Goal: Transaction & Acquisition: Book appointment/travel/reservation

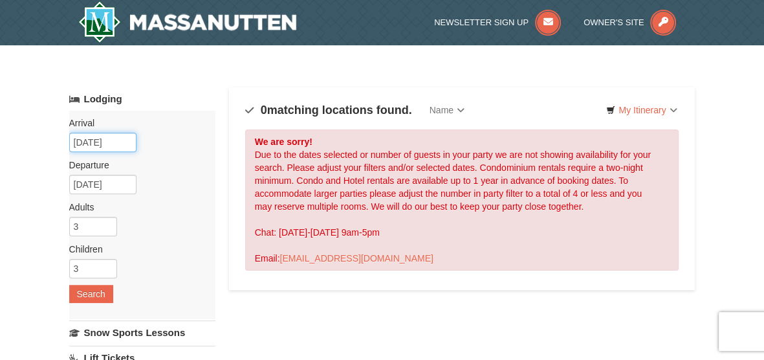
click at [100, 143] on input "09/04/2025" at bounding box center [102, 142] width 67 height 19
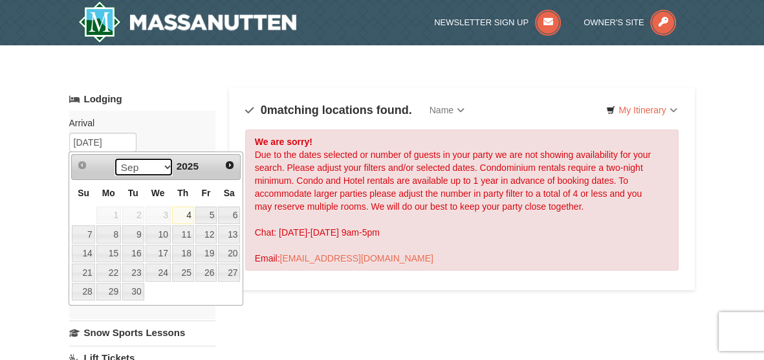
click at [158, 165] on select "Sep Oct Nov Dec" at bounding box center [144, 166] width 60 height 19
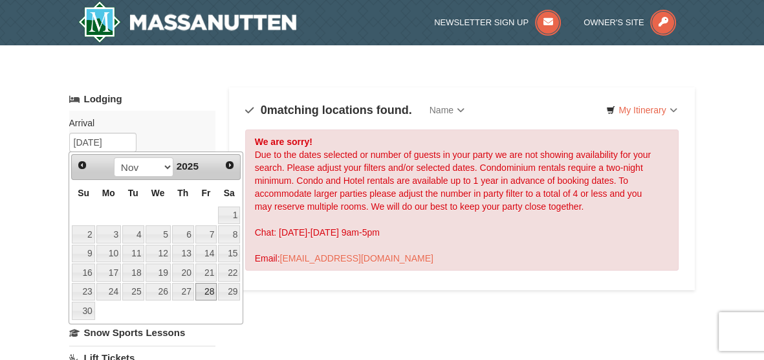
click at [206, 294] on link "28" at bounding box center [206, 292] width 22 height 18
type input "[DATE]"
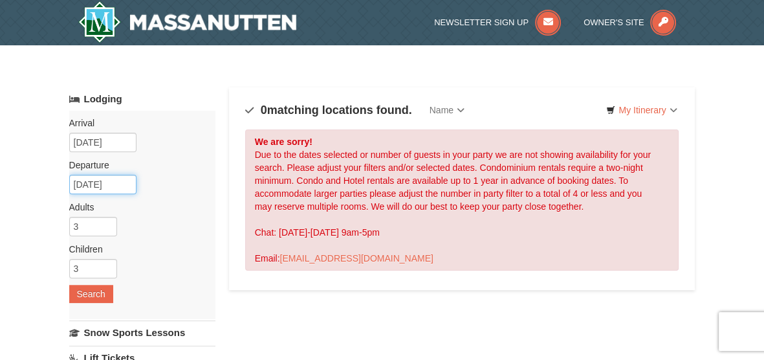
click at [111, 186] on input "11/29/2025" at bounding box center [102, 184] width 67 height 19
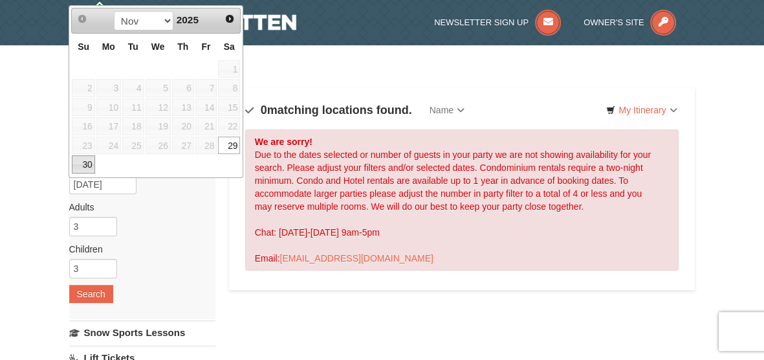
click at [80, 162] on link "30" at bounding box center [83, 164] width 23 height 18
type input "[DATE]"
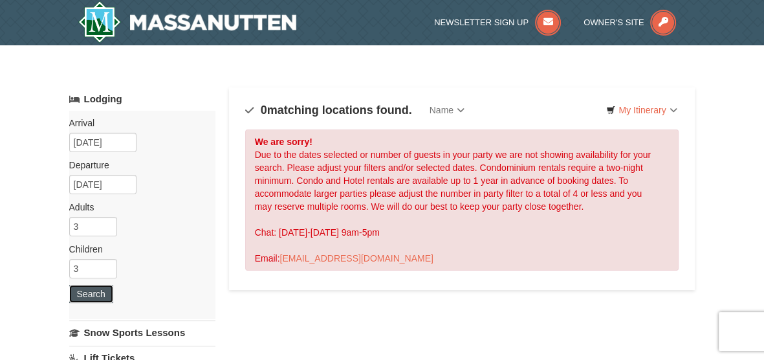
click at [81, 292] on button "Search" at bounding box center [91, 294] width 44 height 18
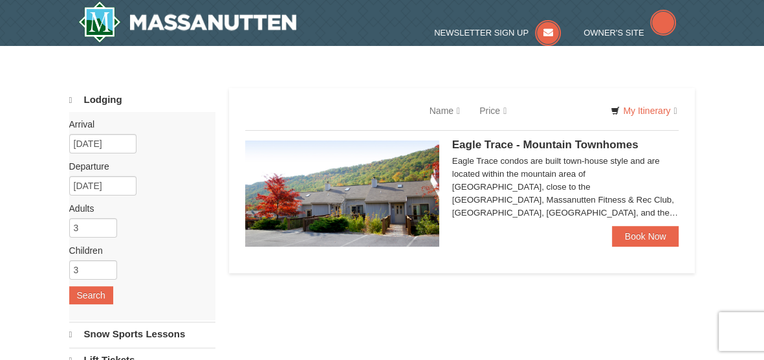
select select "9"
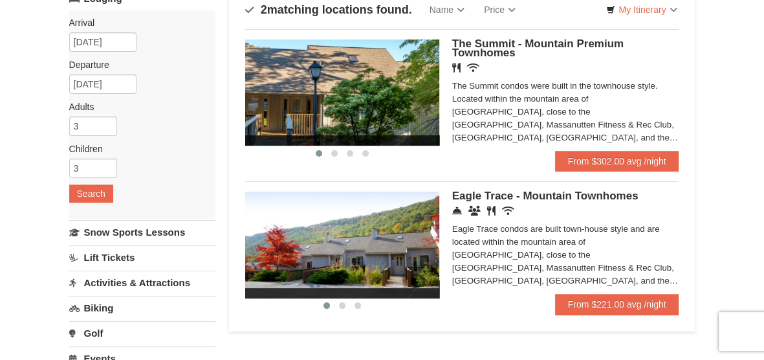
scroll to position [97, 0]
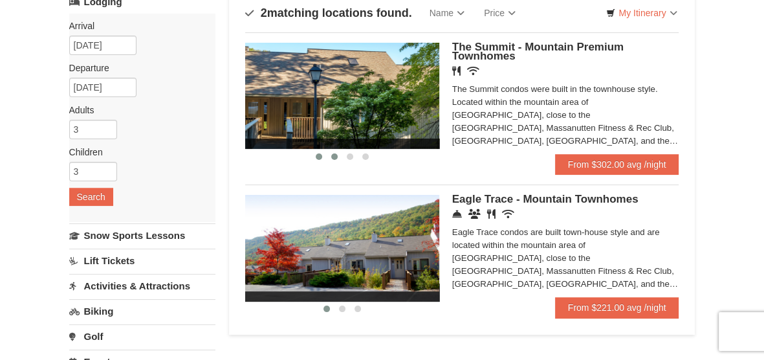
click at [332, 157] on span at bounding box center [334, 156] width 6 height 6
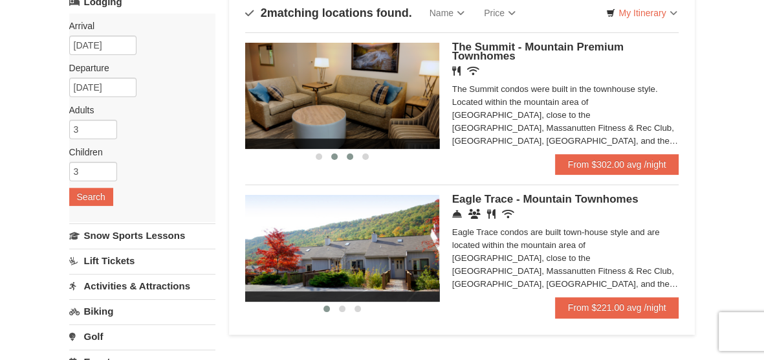
click at [349, 157] on span at bounding box center [350, 156] width 6 height 6
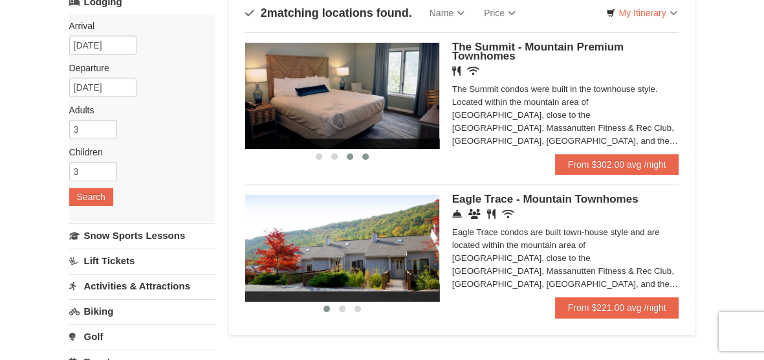
click at [365, 155] on span at bounding box center [365, 156] width 6 height 6
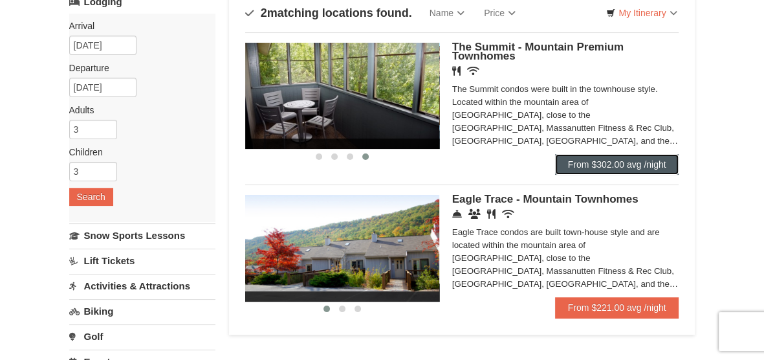
click at [587, 164] on link "From $302.00 avg /night" at bounding box center [617, 164] width 124 height 21
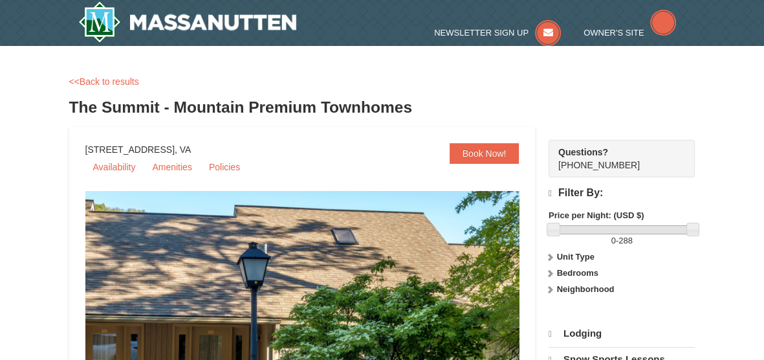
select select "9"
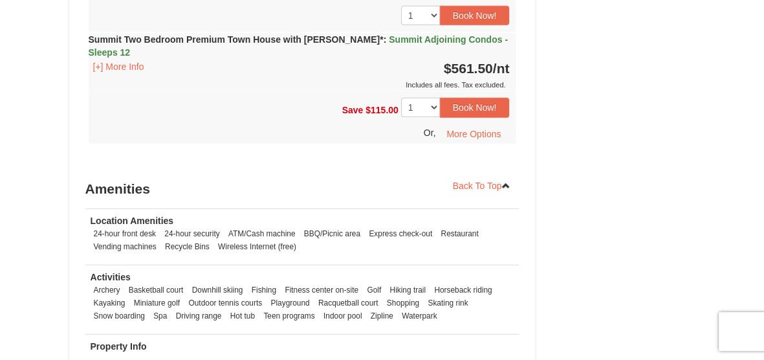
scroll to position [2459, 0]
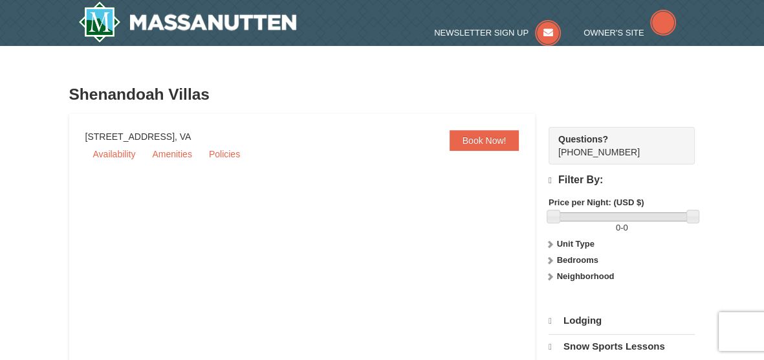
select select "9"
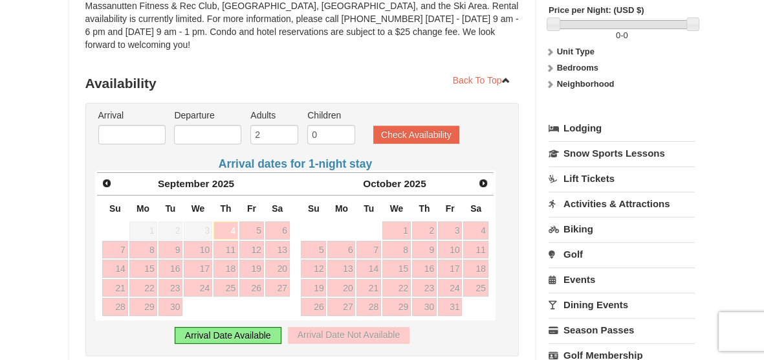
scroll to position [197, 0]
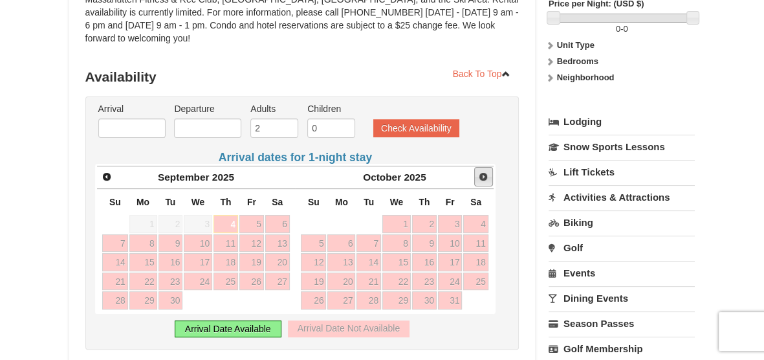
click at [482, 171] on span "Next" at bounding box center [483, 176] width 10 height 10
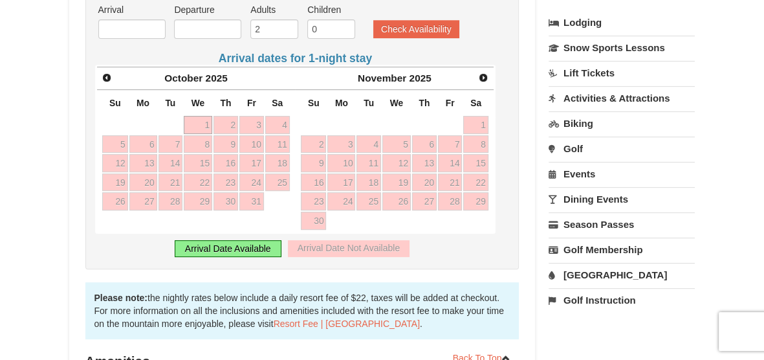
scroll to position [301, 0]
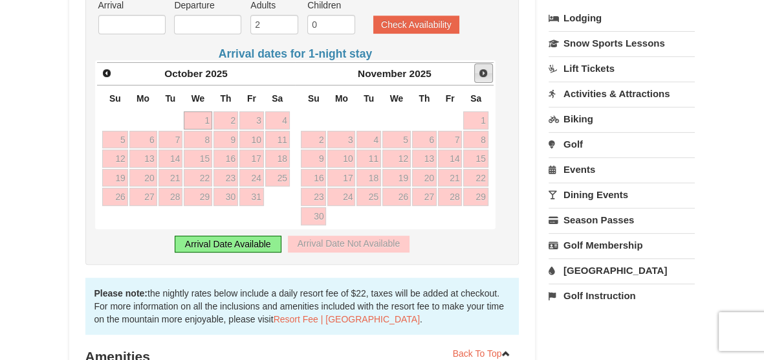
click at [482, 68] on span "Next" at bounding box center [483, 73] width 10 height 10
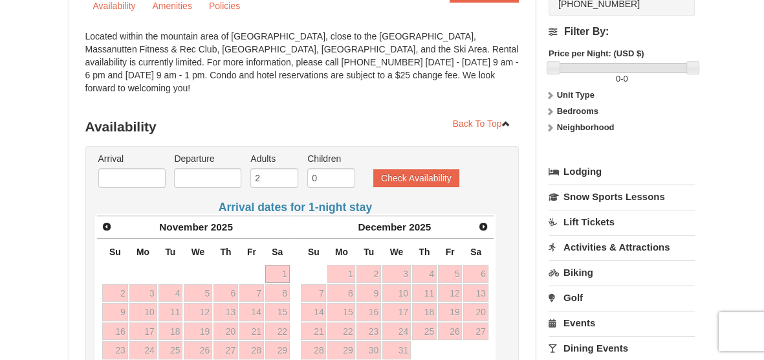
scroll to position [149, 0]
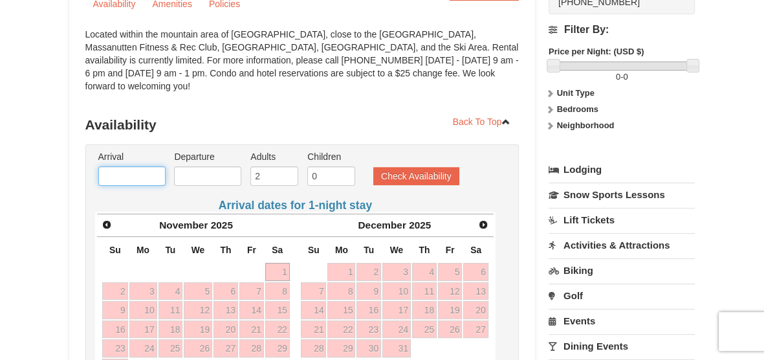
click at [111, 166] on input "text" at bounding box center [131, 175] width 67 height 19
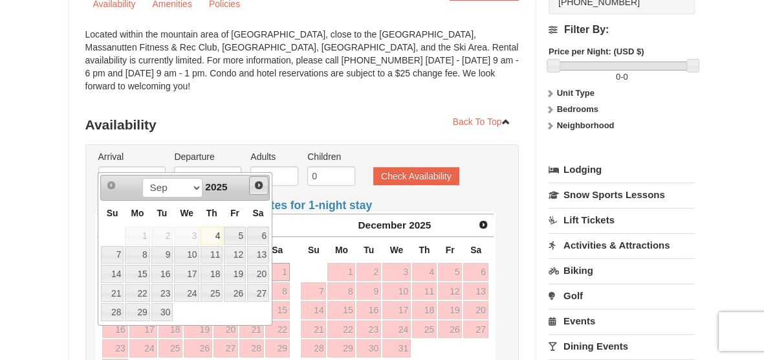
click at [258, 182] on span "Next" at bounding box center [259, 185] width 10 height 10
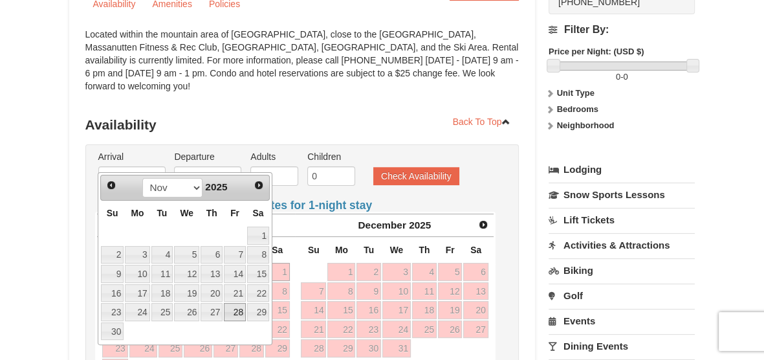
click at [242, 310] on link "28" at bounding box center [235, 312] width 22 height 18
type input "[DATE]"
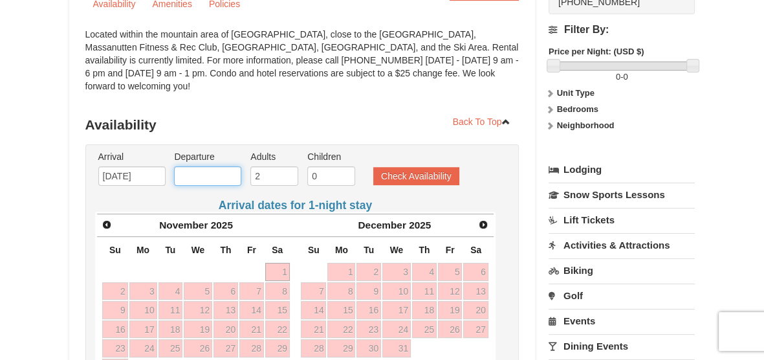
click at [202, 166] on input "text" at bounding box center [207, 175] width 67 height 19
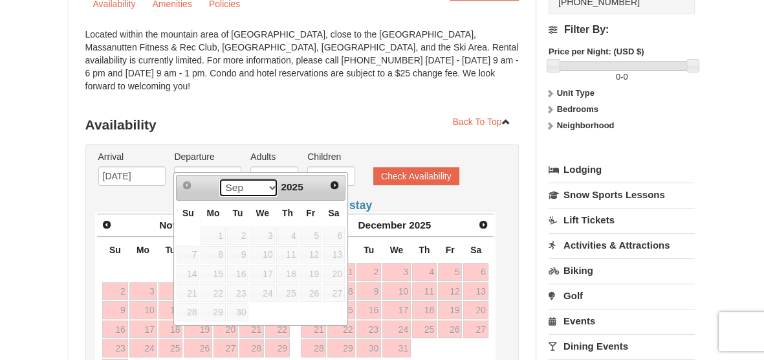
click at [266, 186] on select "Sep Oct Nov Dec" at bounding box center [249, 187] width 60 height 19
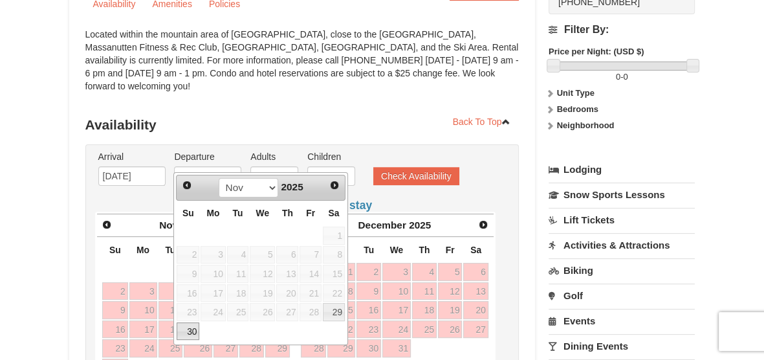
click at [186, 326] on link "30" at bounding box center [188, 331] width 23 height 18
type input "[DATE]"
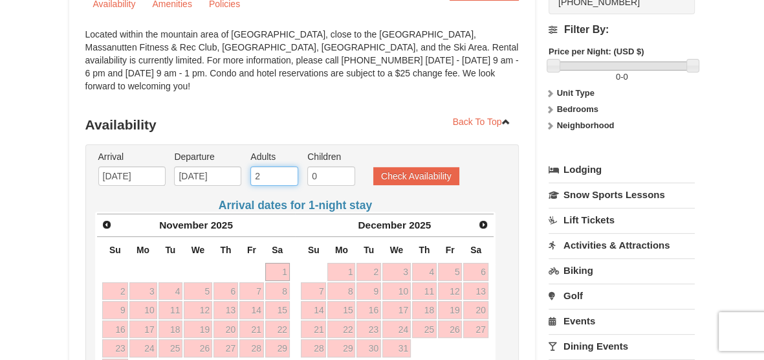
type input "3"
click at [290, 166] on input "3" at bounding box center [274, 175] width 48 height 19
click at [345, 166] on input "1" at bounding box center [331, 175] width 48 height 19
click at [345, 166] on input "2" at bounding box center [331, 175] width 48 height 19
type input "3"
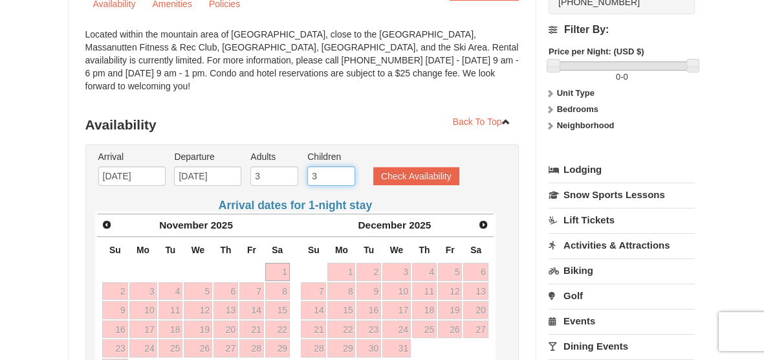
click at [345, 166] on input "3" at bounding box center [331, 175] width 48 height 19
click at [386, 167] on button "Check Availability" at bounding box center [416, 176] width 86 height 18
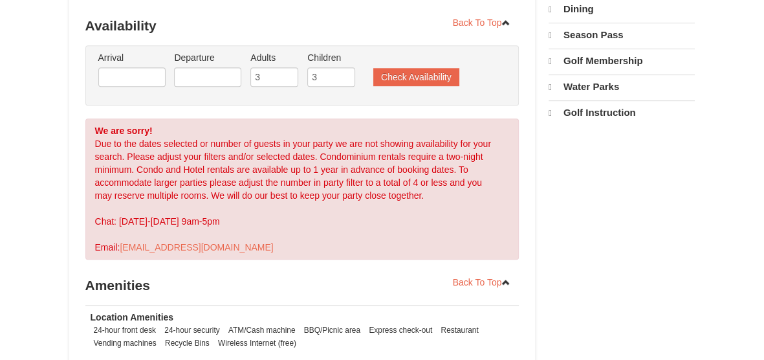
select select "9"
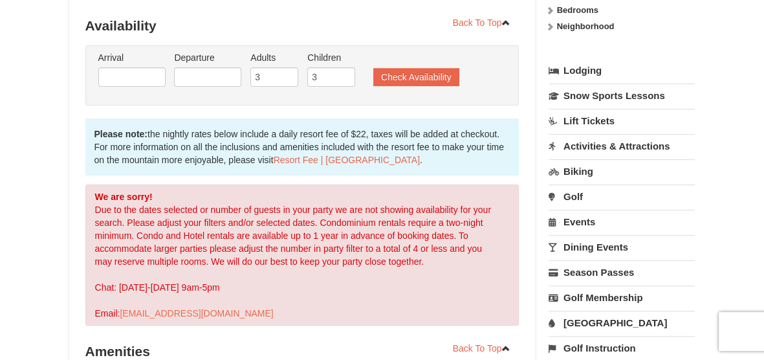
scroll to position [248, 0]
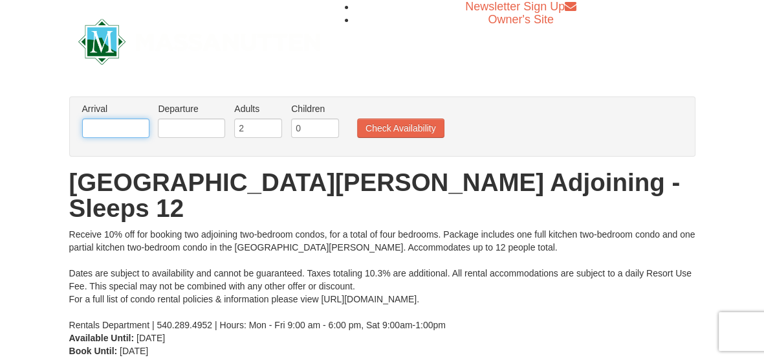
click at [111, 125] on input "text" at bounding box center [115, 127] width 67 height 19
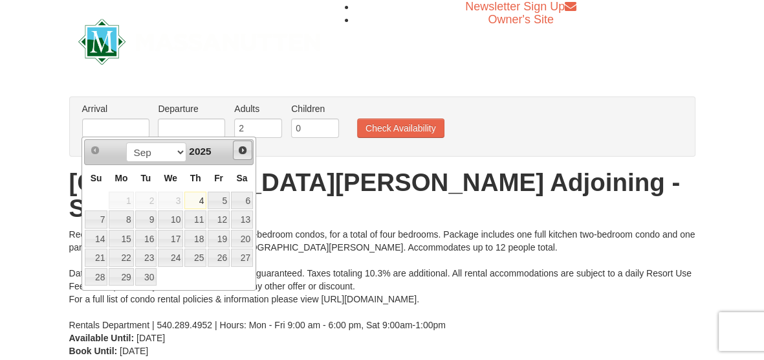
click at [244, 149] on span "Next" at bounding box center [242, 150] width 10 height 10
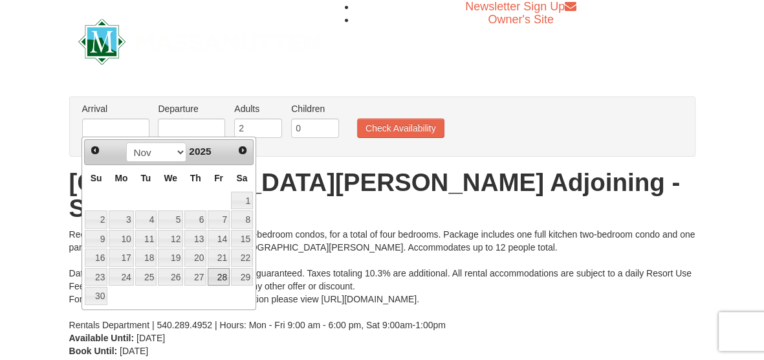
click at [217, 274] on link "28" at bounding box center [219, 277] width 22 height 18
type input "[DATE]"
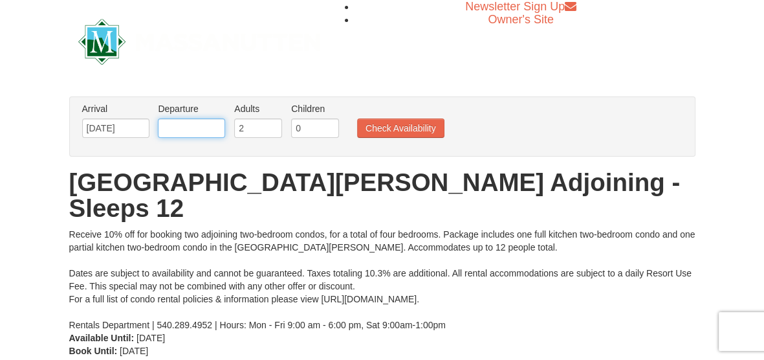
click at [200, 120] on input "text" at bounding box center [191, 127] width 67 height 19
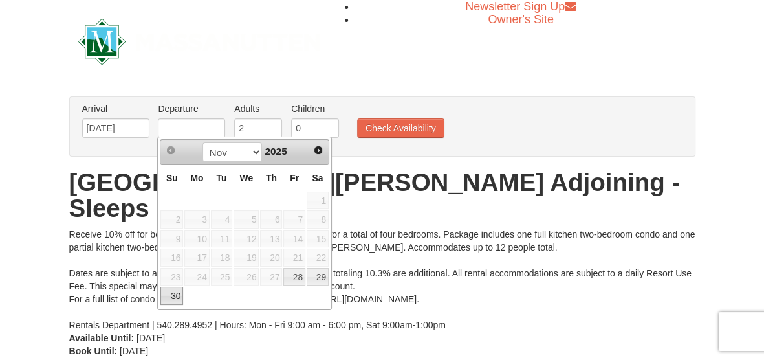
click at [173, 290] on link "30" at bounding box center [171, 295] width 23 height 18
type input "[DATE]"
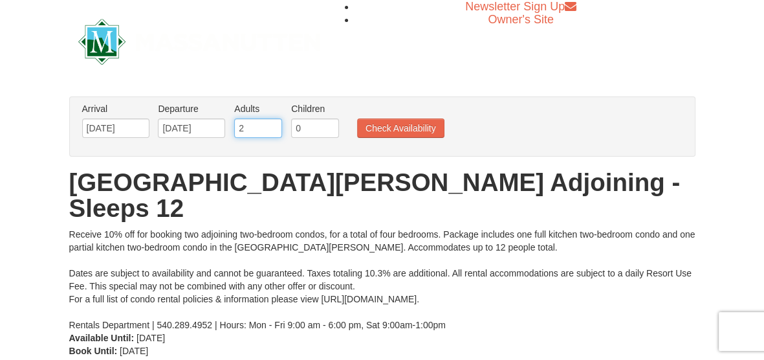
click at [252, 133] on input "2" at bounding box center [258, 127] width 48 height 19
click at [272, 125] on input "3" at bounding box center [258, 127] width 48 height 19
type input "4"
click at [272, 125] on input "4" at bounding box center [258, 127] width 48 height 19
click at [329, 123] on input "1" at bounding box center [315, 127] width 48 height 19
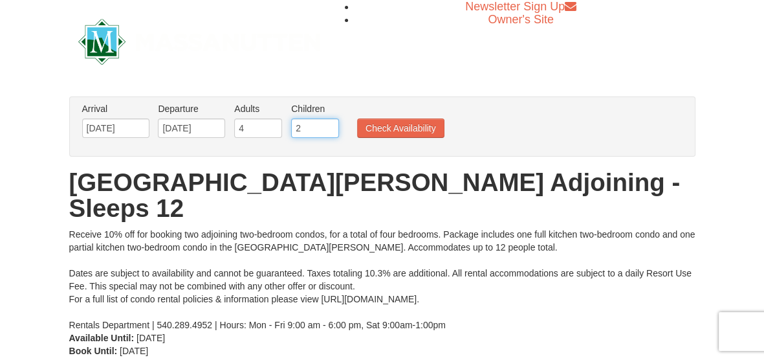
click at [329, 123] on input "2" at bounding box center [315, 127] width 48 height 19
click at [329, 123] on input "3" at bounding box center [315, 127] width 48 height 19
type input "4"
click at [329, 123] on input "4" at bounding box center [315, 127] width 48 height 19
click at [382, 125] on button "Check Availability" at bounding box center [400, 127] width 87 height 19
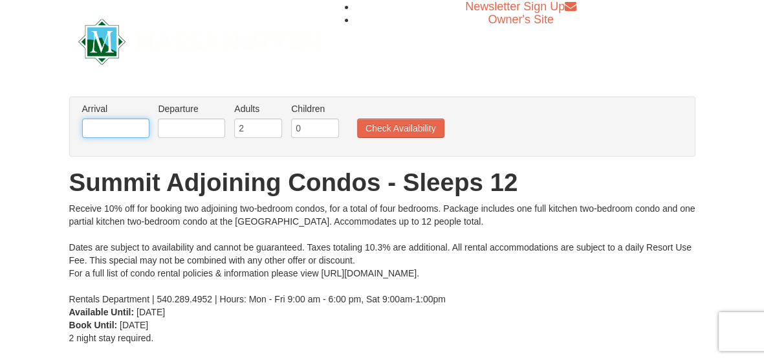
click at [108, 127] on input "text" at bounding box center [115, 127] width 67 height 19
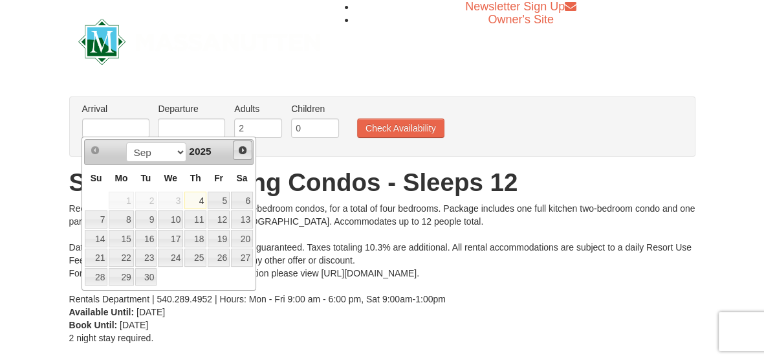
click at [241, 151] on span "Next" at bounding box center [242, 150] width 10 height 10
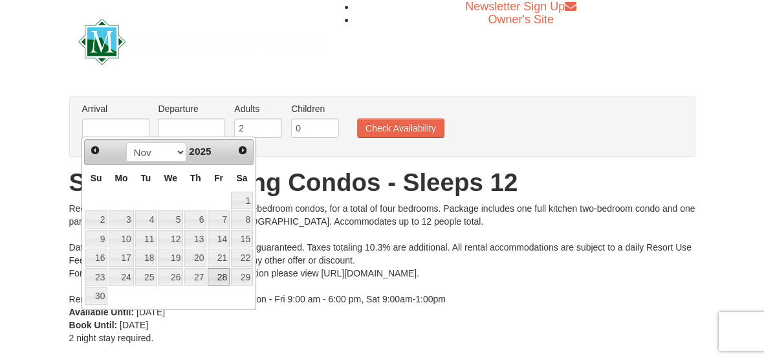
click at [221, 272] on link "28" at bounding box center [219, 277] width 22 height 18
type input "[DATE]"
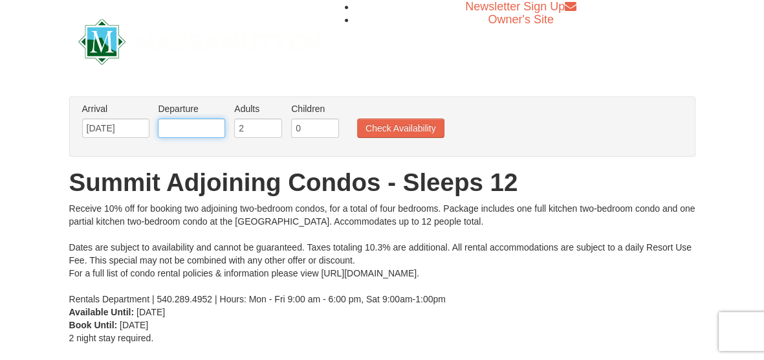
click at [206, 126] on input "text" at bounding box center [191, 127] width 67 height 19
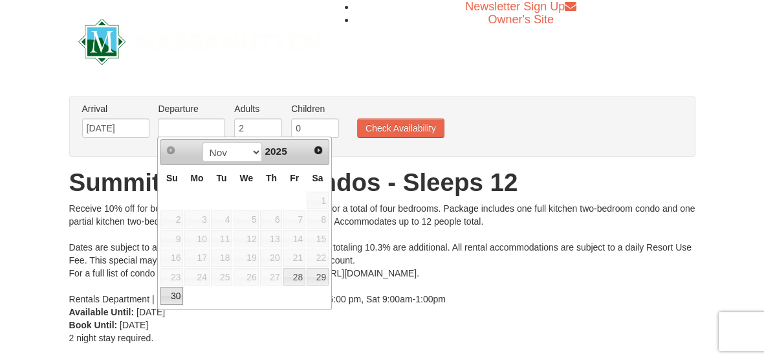
click at [173, 298] on link "30" at bounding box center [171, 295] width 23 height 18
type input "[DATE]"
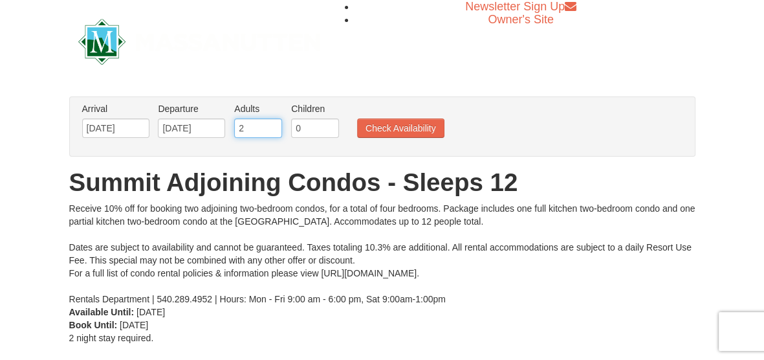
type input "3"
click at [274, 124] on input "3" at bounding box center [258, 127] width 48 height 19
click at [308, 133] on input "0" at bounding box center [315, 127] width 48 height 19
click at [328, 124] on input "1" at bounding box center [315, 127] width 48 height 19
click at [328, 124] on input "2" at bounding box center [315, 127] width 48 height 19
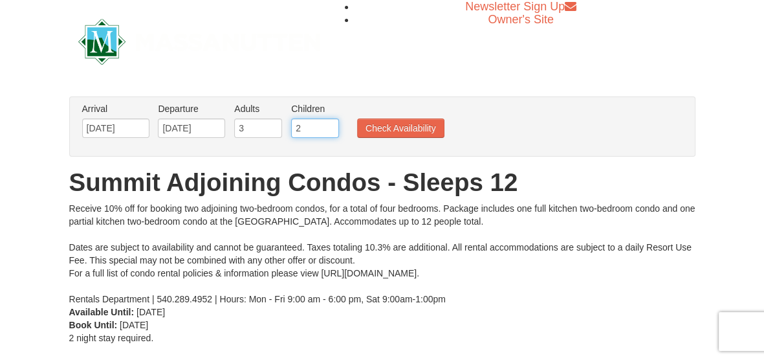
type input "3"
click at [328, 124] on input "3" at bounding box center [315, 127] width 48 height 19
click at [373, 125] on button "Check Availability" at bounding box center [400, 127] width 87 height 19
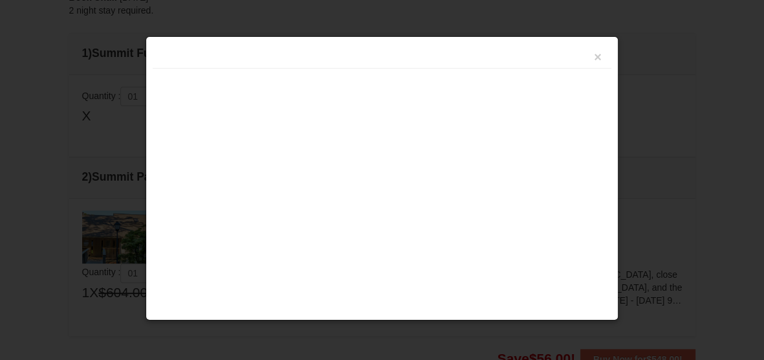
scroll to position [394, 0]
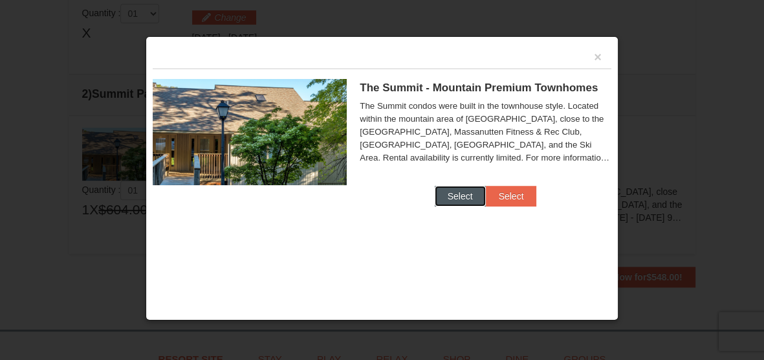
click at [456, 193] on button "Select" at bounding box center [460, 196] width 51 height 21
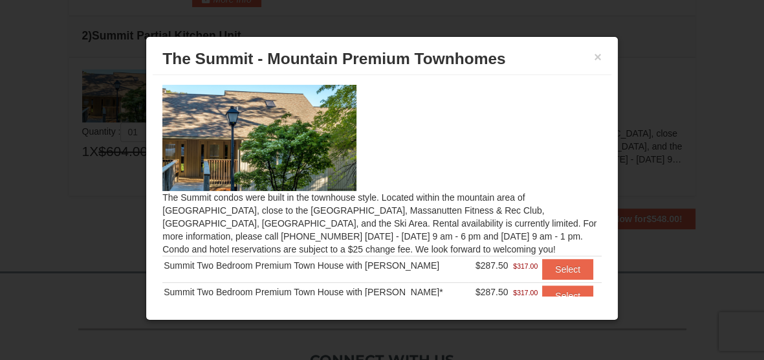
scroll to position [34, 0]
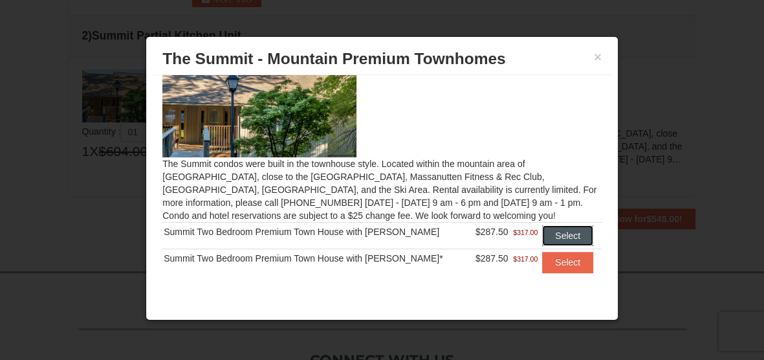
click at [551, 235] on button "Select" at bounding box center [567, 235] width 51 height 21
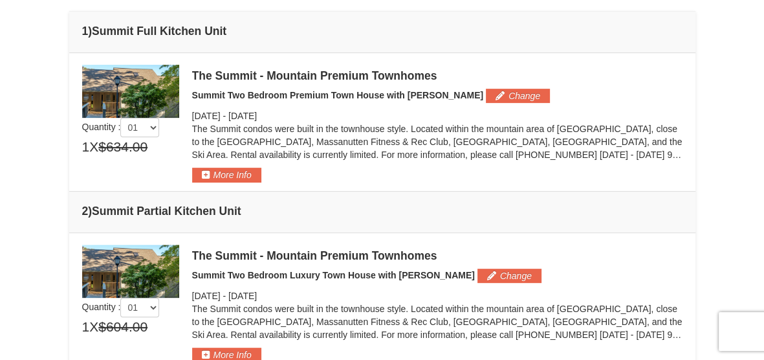
scroll to position [334, 0]
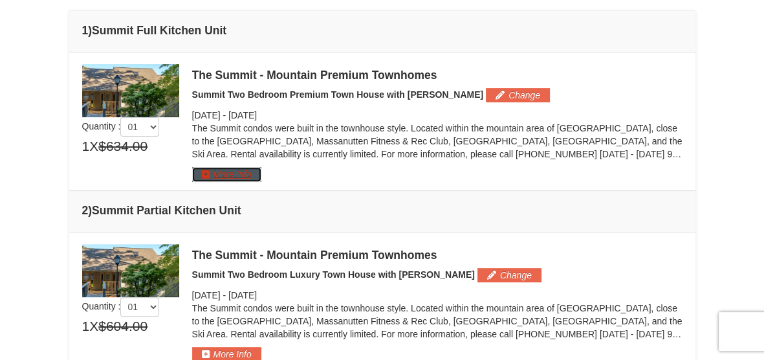
click at [217, 178] on button "More Info" at bounding box center [226, 174] width 69 height 14
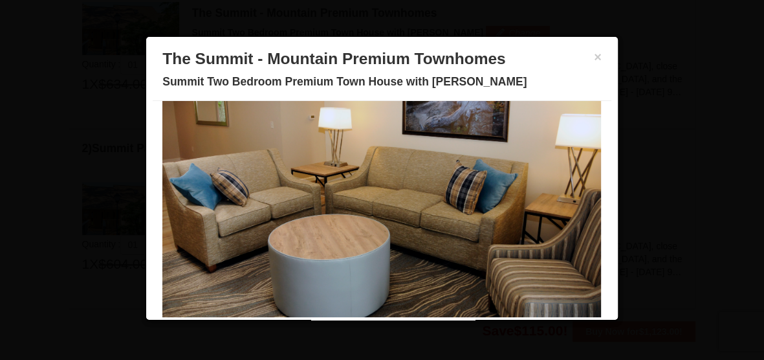
scroll to position [89, 0]
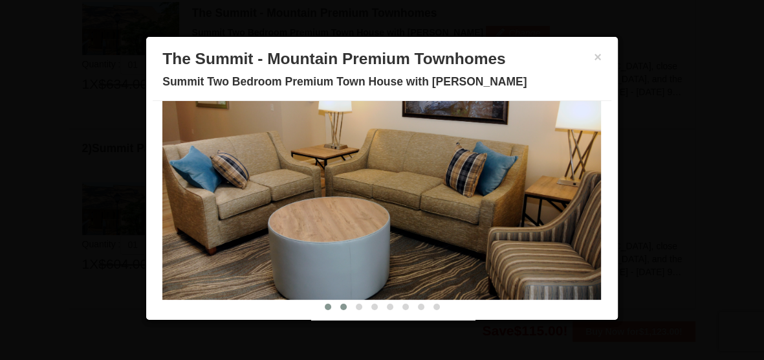
click at [347, 307] on button at bounding box center [344, 306] width 16 height 13
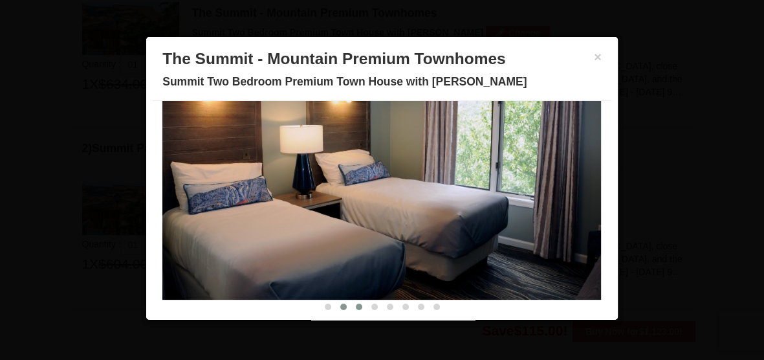
click at [356, 305] on span at bounding box center [359, 306] width 6 height 6
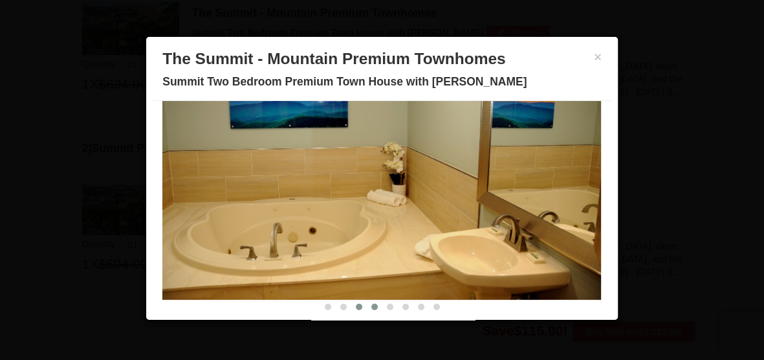
click at [373, 303] on span at bounding box center [374, 306] width 6 height 6
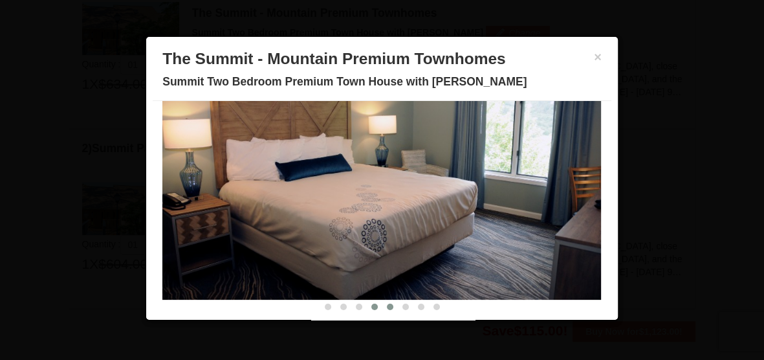
click at [389, 307] on span at bounding box center [390, 306] width 6 height 6
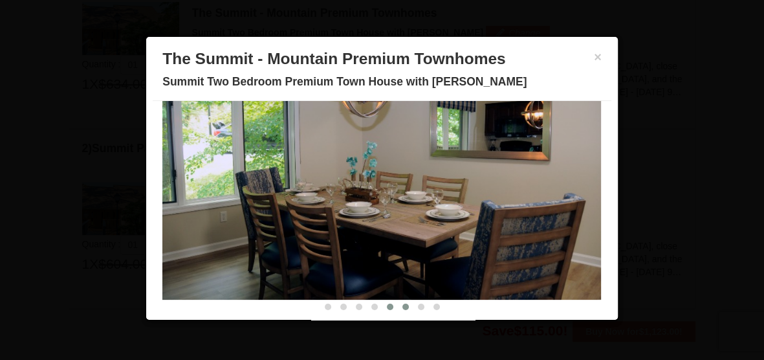
click at [404, 304] on span at bounding box center [405, 306] width 6 height 6
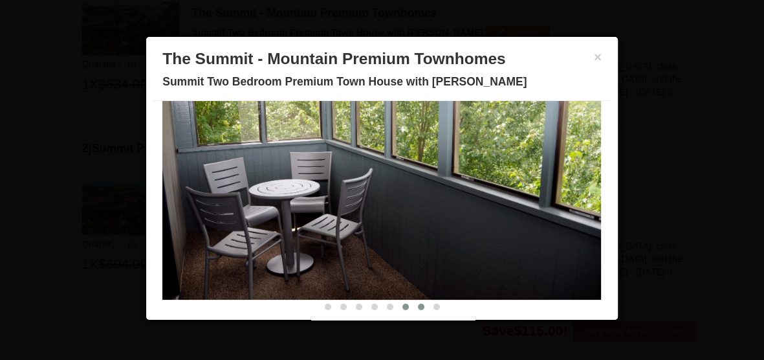
click at [420, 303] on span at bounding box center [421, 306] width 6 height 6
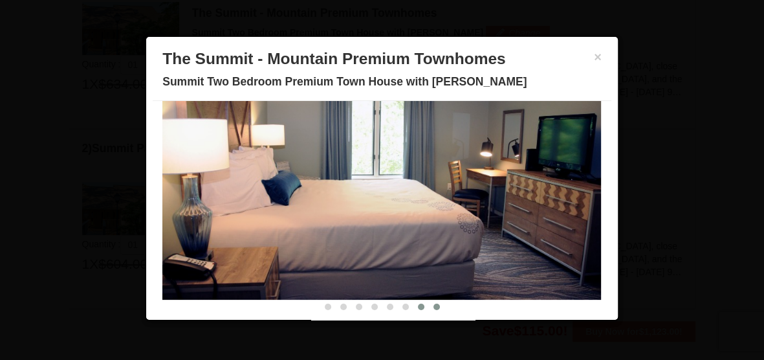
click at [435, 302] on button at bounding box center [437, 306] width 16 height 13
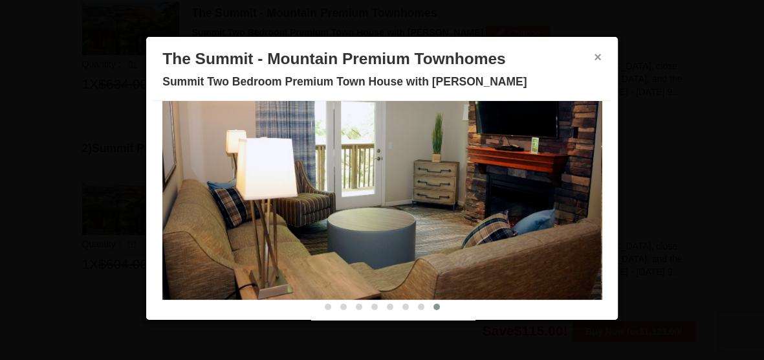
click at [594, 56] on button "×" at bounding box center [598, 56] width 8 height 13
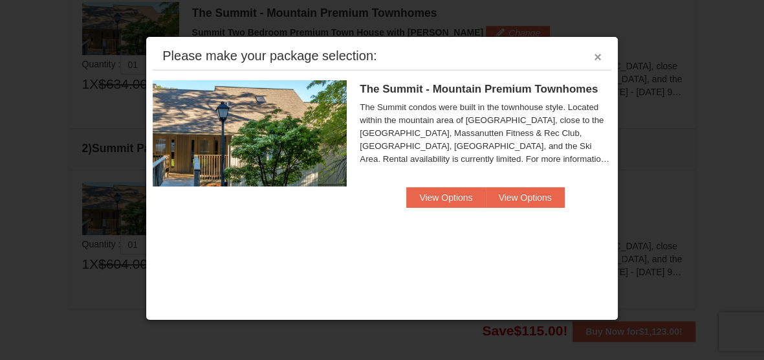
click at [598, 56] on button "×" at bounding box center [598, 56] width 8 height 13
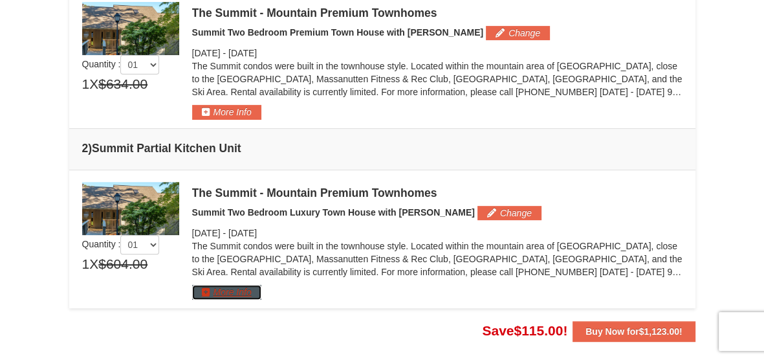
click at [237, 294] on button "More Info" at bounding box center [226, 292] width 69 height 14
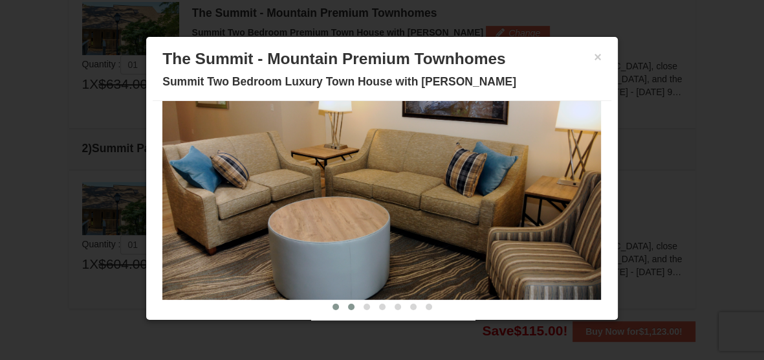
click at [351, 304] on span at bounding box center [351, 306] width 6 height 6
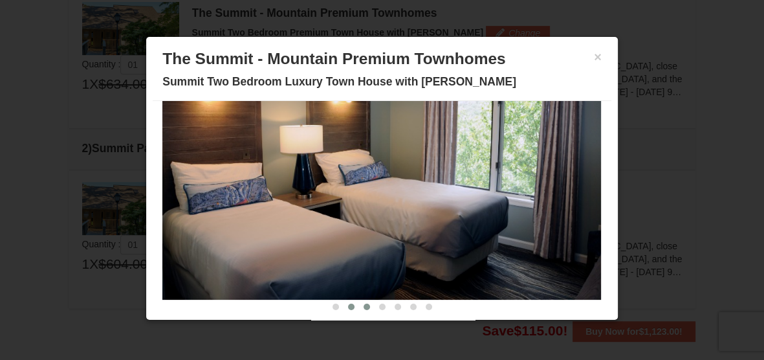
click at [365, 303] on span at bounding box center [366, 306] width 6 height 6
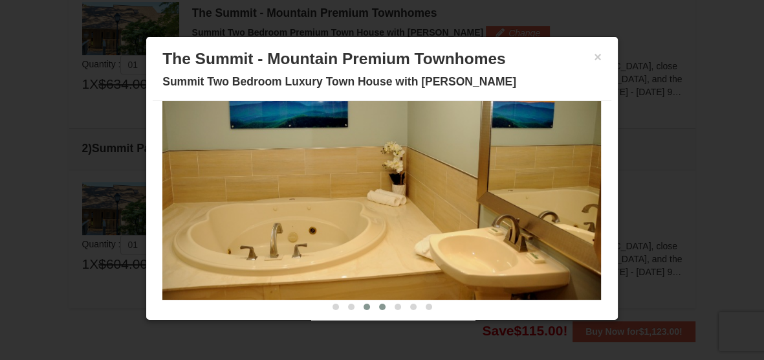
click at [378, 303] on button at bounding box center [382, 306] width 16 height 13
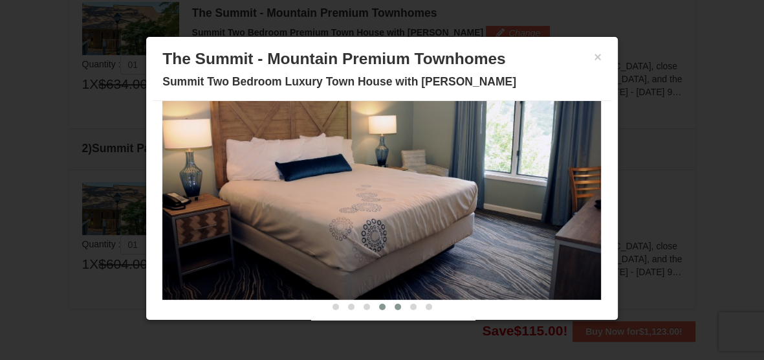
click at [400, 310] on button at bounding box center [398, 306] width 16 height 13
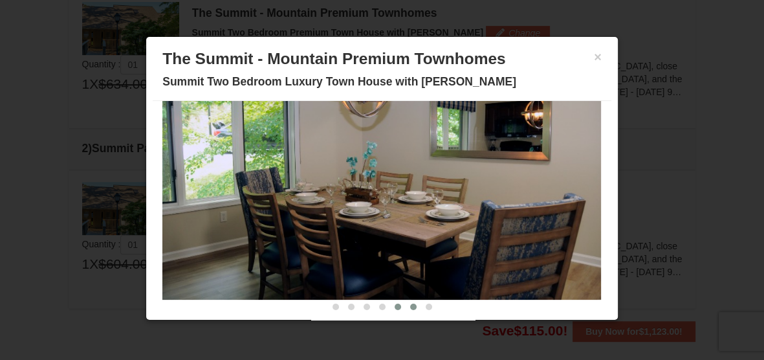
click at [411, 305] on span at bounding box center [413, 306] width 6 height 6
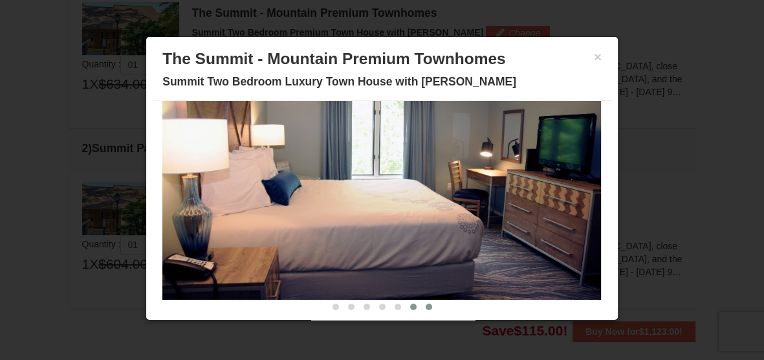
click at [427, 305] on span at bounding box center [429, 306] width 6 height 6
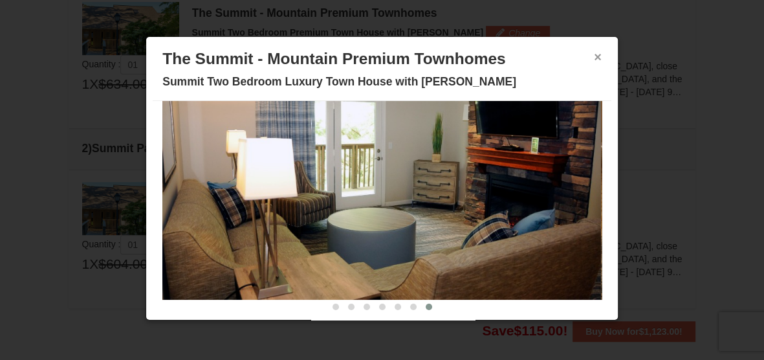
click at [598, 59] on button "×" at bounding box center [598, 56] width 8 height 13
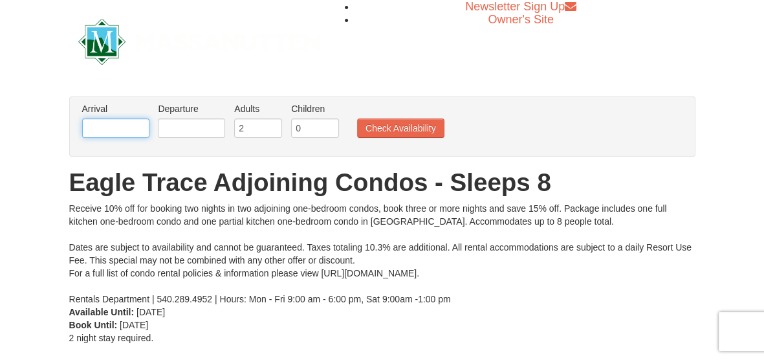
click at [121, 129] on input "text" at bounding box center [115, 127] width 67 height 19
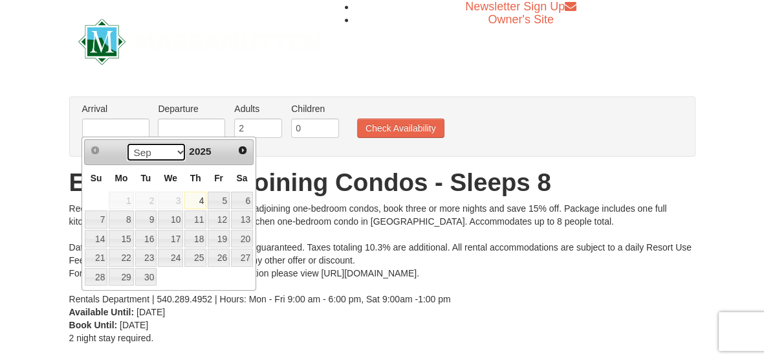
click at [175, 150] on select "Sep Oct Nov Dec" at bounding box center [156, 151] width 60 height 19
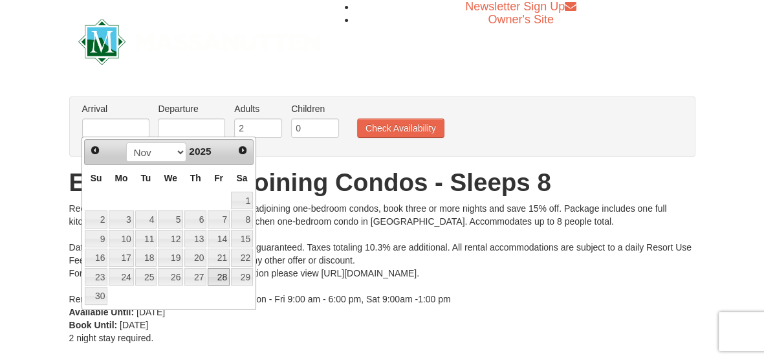
click at [215, 272] on link "28" at bounding box center [219, 277] width 22 height 18
type input "11/28/2025"
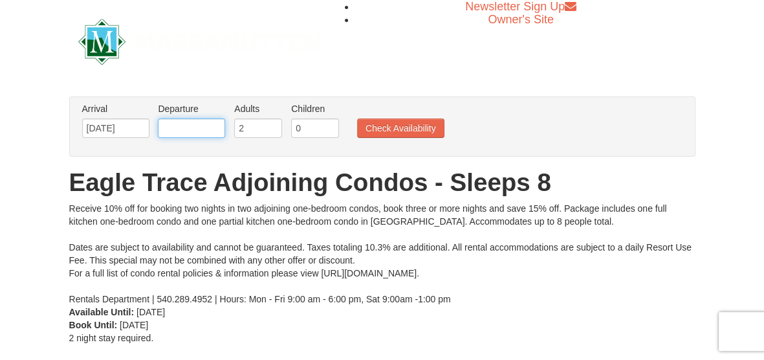
click at [200, 125] on input "text" at bounding box center [191, 127] width 67 height 19
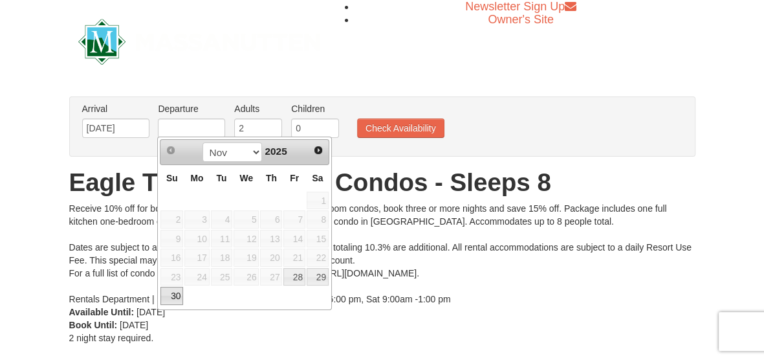
click at [174, 297] on link "30" at bounding box center [171, 295] width 23 height 18
type input "[DATE]"
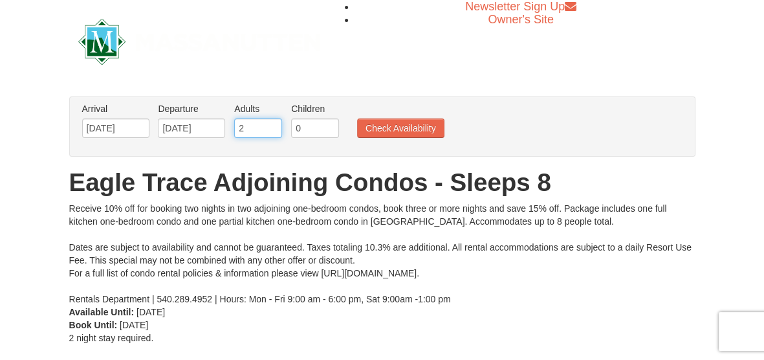
click at [255, 130] on input "2" at bounding box center [258, 127] width 48 height 19
type input "3"
click at [274, 125] on input "3" at bounding box center [258, 127] width 48 height 19
click at [328, 122] on input "1" at bounding box center [315, 127] width 48 height 19
click at [328, 122] on input "2" at bounding box center [315, 127] width 48 height 19
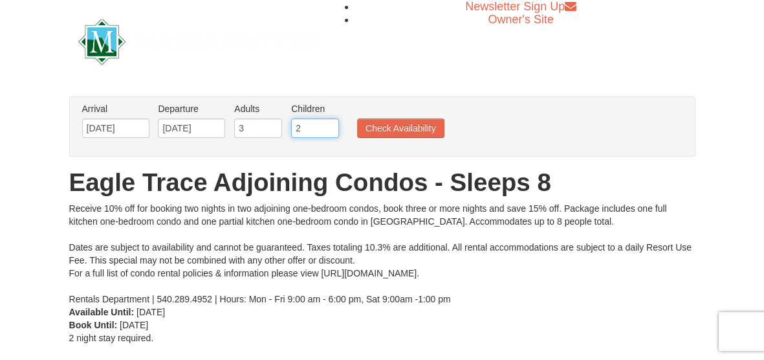
type input "3"
click at [328, 122] on input "3" at bounding box center [315, 127] width 48 height 19
click at [370, 121] on button "Check Availability" at bounding box center [400, 127] width 87 height 19
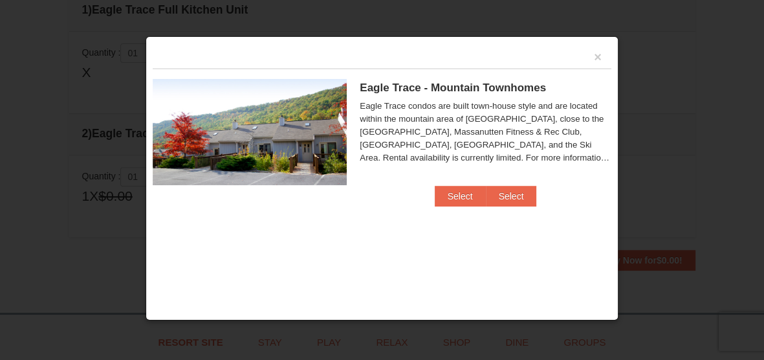
scroll to position [394, 0]
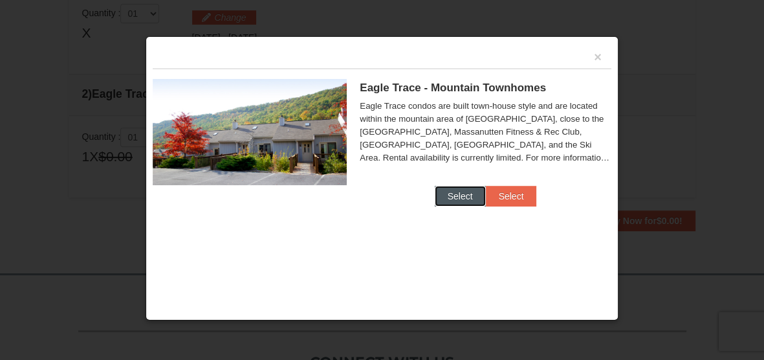
click at [470, 192] on button "Select" at bounding box center [460, 196] width 51 height 21
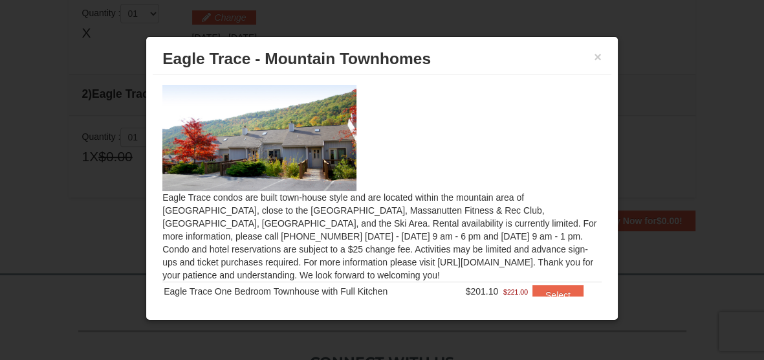
scroll to position [33, 0]
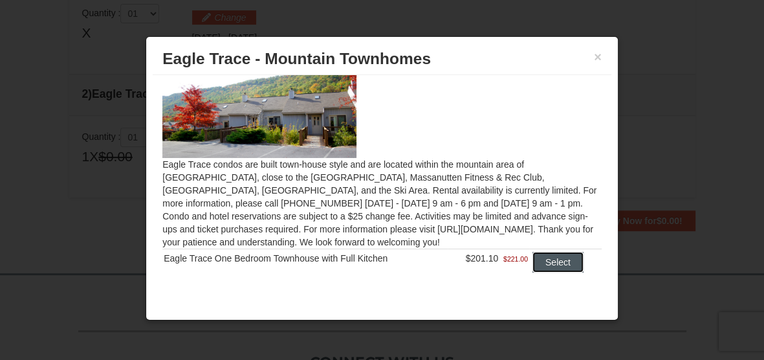
click at [550, 262] on button "Select" at bounding box center [557, 262] width 51 height 21
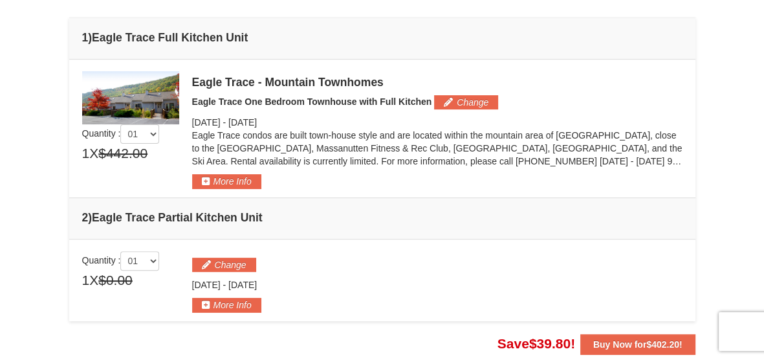
scroll to position [330, 0]
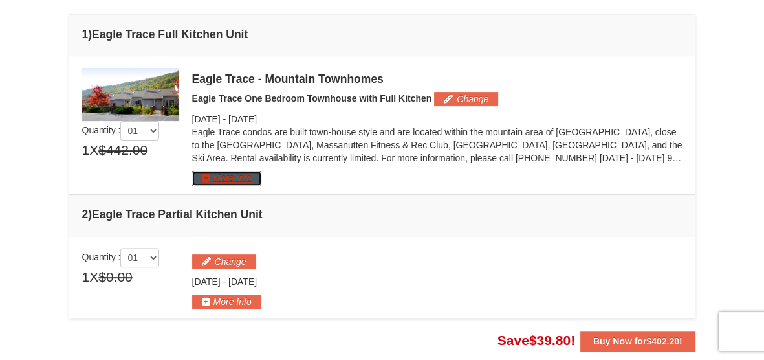
click at [215, 177] on button "More Info" at bounding box center [226, 178] width 69 height 14
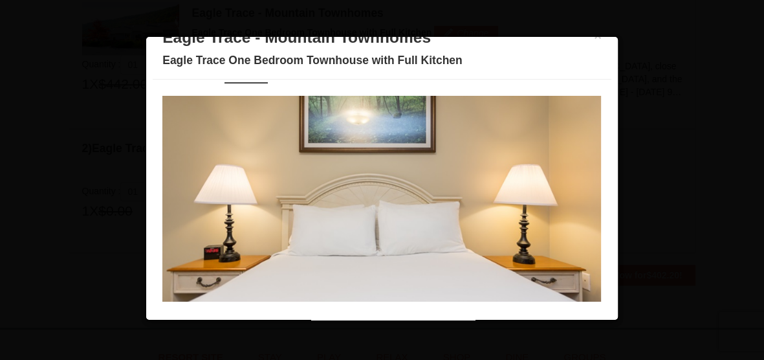
scroll to position [0, 0]
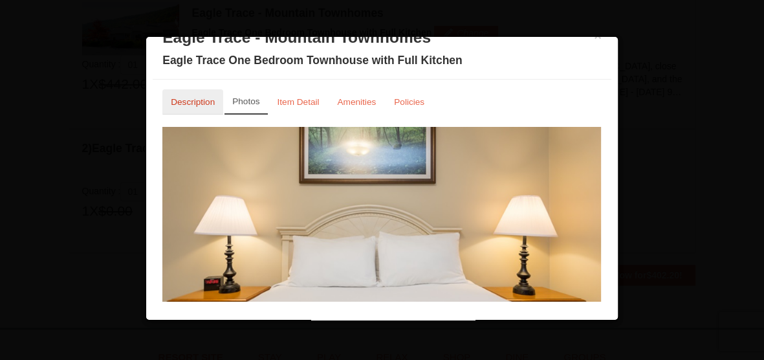
click at [186, 97] on small "Description" at bounding box center [193, 102] width 44 height 10
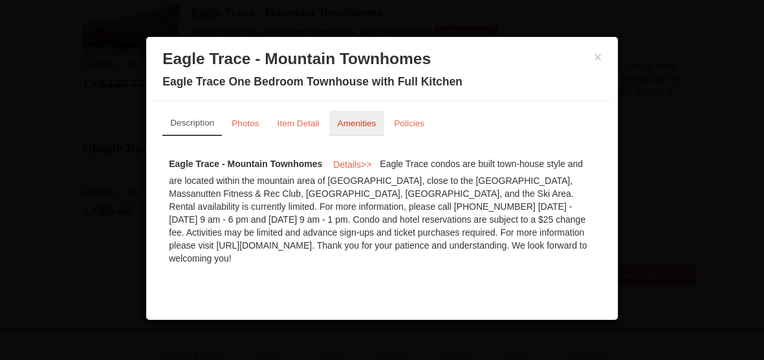
click at [352, 118] on small "Amenities" at bounding box center [357, 123] width 39 height 10
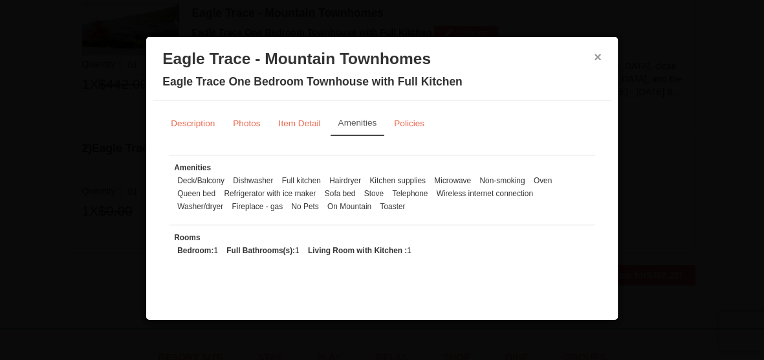
click at [598, 58] on button "×" at bounding box center [598, 56] width 8 height 13
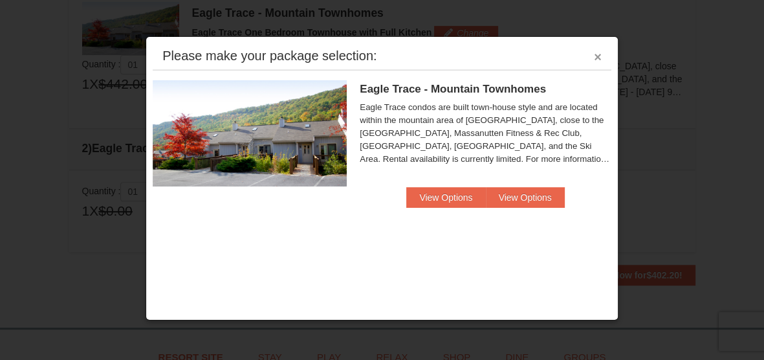
click at [598, 58] on button "×" at bounding box center [598, 56] width 8 height 13
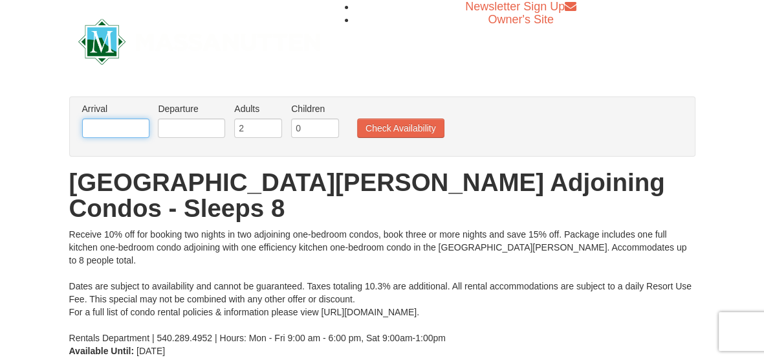
click at [121, 120] on input "text" at bounding box center [115, 127] width 67 height 19
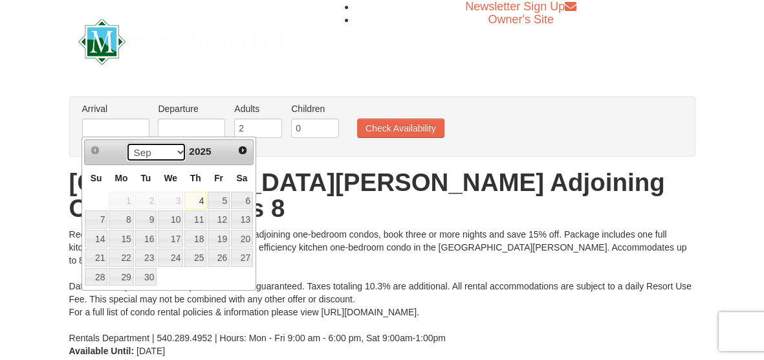
click at [179, 155] on select "Sep Oct Nov Dec" at bounding box center [156, 151] width 60 height 19
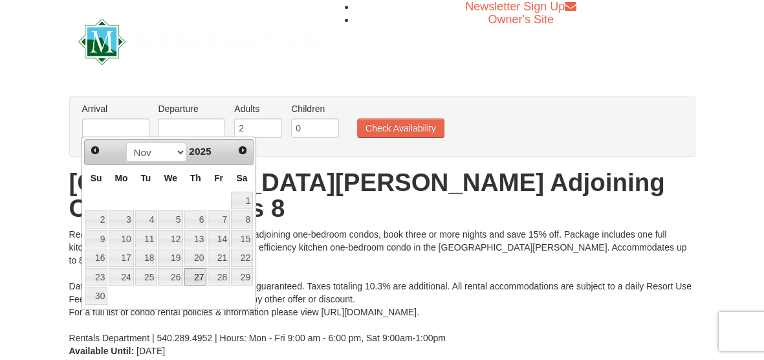
click at [204, 277] on link "27" at bounding box center [195, 277] width 22 height 18
type input "[DATE]"
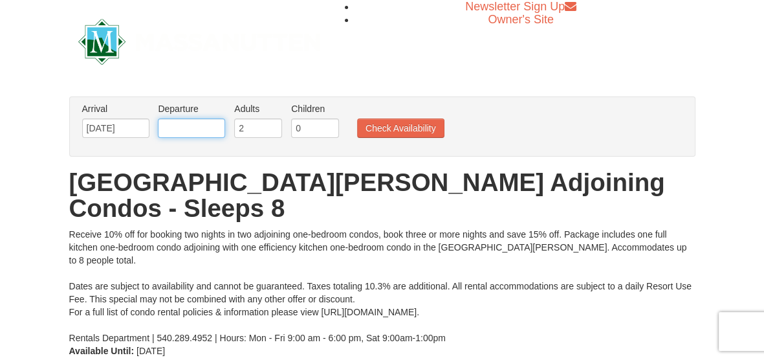
click at [197, 133] on input "text" at bounding box center [191, 127] width 67 height 19
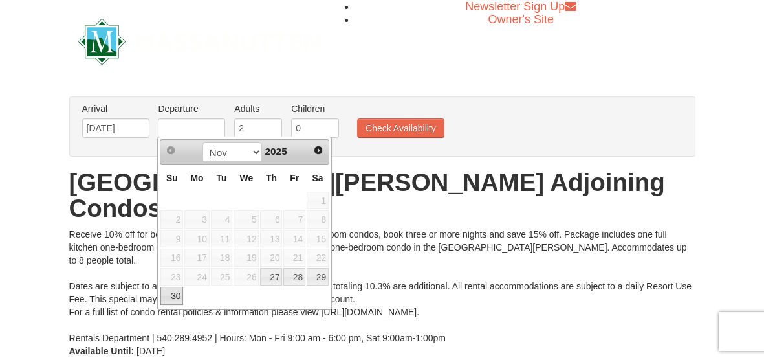
click at [180, 286] on link "30" at bounding box center [171, 295] width 23 height 18
type input "[DATE]"
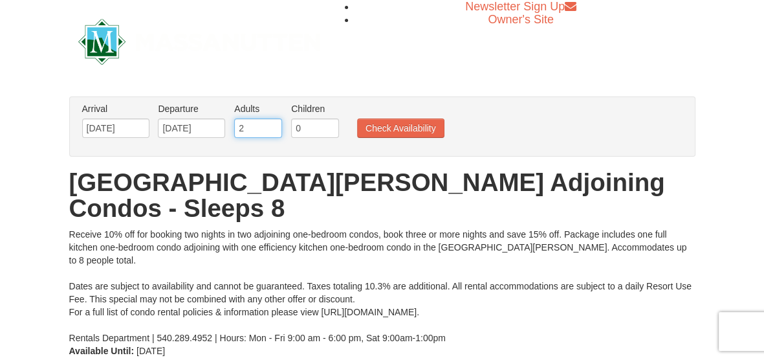
type input "3"
click at [274, 124] on input "3" at bounding box center [258, 127] width 48 height 19
click at [328, 122] on input "1" at bounding box center [315, 127] width 48 height 19
click at [330, 125] on input "2" at bounding box center [315, 127] width 48 height 19
type input "3"
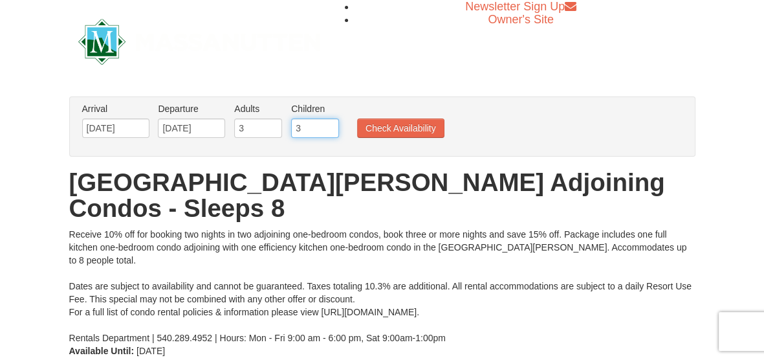
click at [330, 125] on input "3" at bounding box center [315, 127] width 48 height 19
click at [368, 131] on button "Check Availability" at bounding box center [400, 127] width 87 height 19
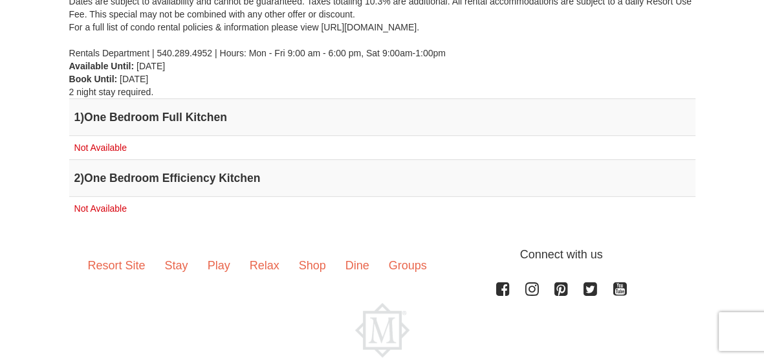
scroll to position [313, 0]
